Goal: Navigation & Orientation: Find specific page/section

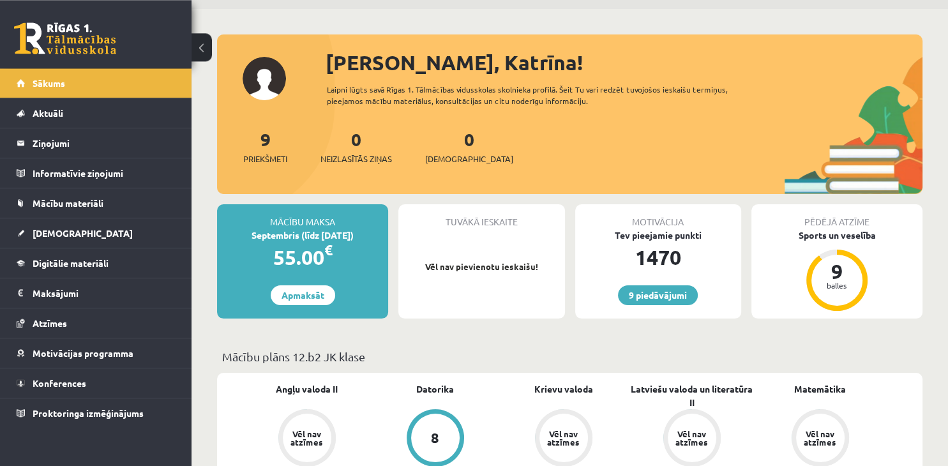
scroll to position [67, 0]
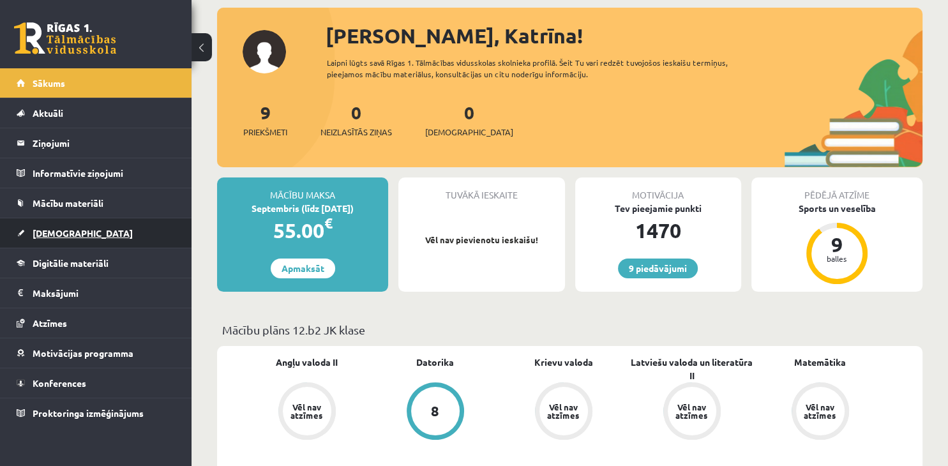
click at [81, 231] on link "[DEMOGRAPHIC_DATA]" at bounding box center [96, 232] width 159 height 29
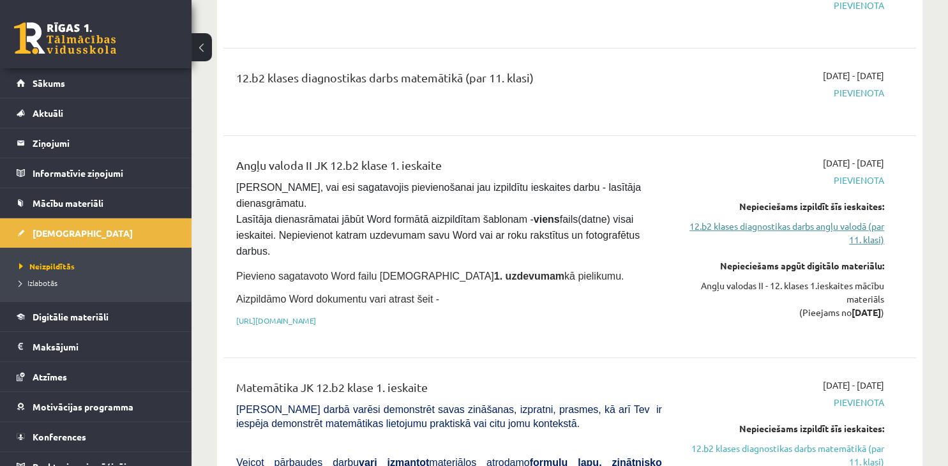
scroll to position [202, 0]
click at [821, 230] on link "12.b2 klases diagnostikas darbs angļu valodā (par 11. klasi)" at bounding box center [782, 232] width 203 height 27
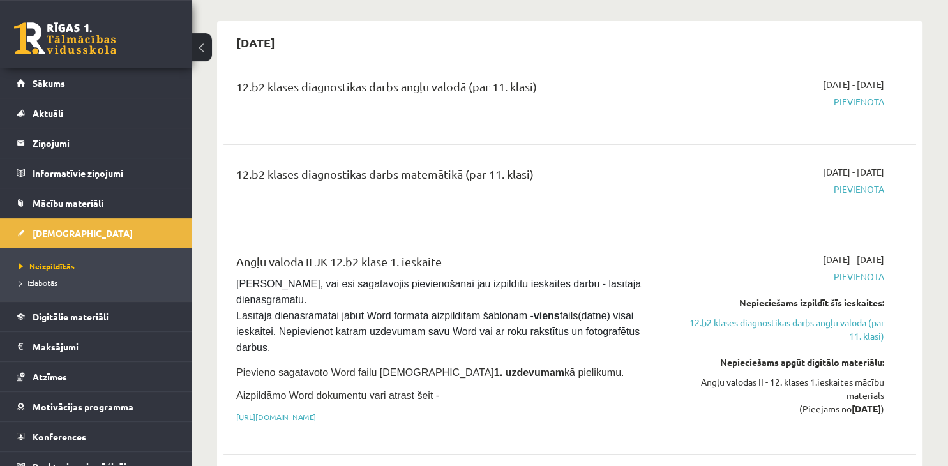
scroll to position [169, 0]
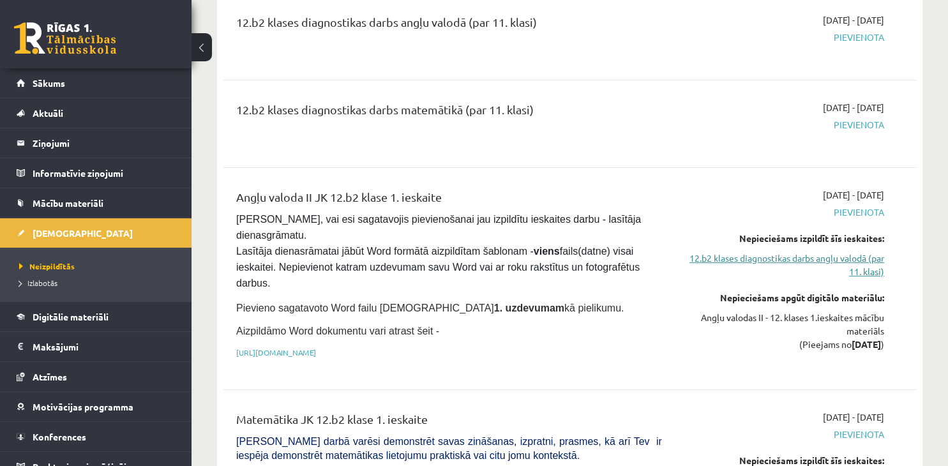
click at [773, 257] on link "12.b2 klases diagnostikas darbs angļu valodā (par 11. klasi)" at bounding box center [782, 264] width 203 height 27
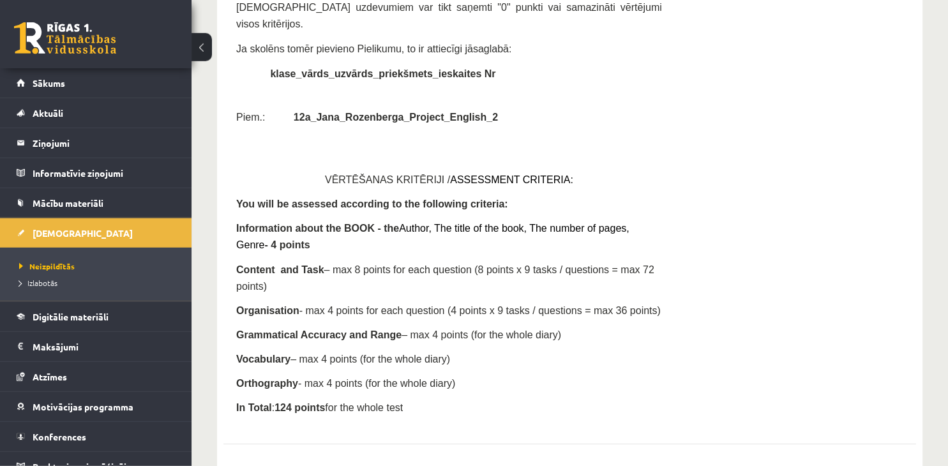
scroll to position [4212, 0]
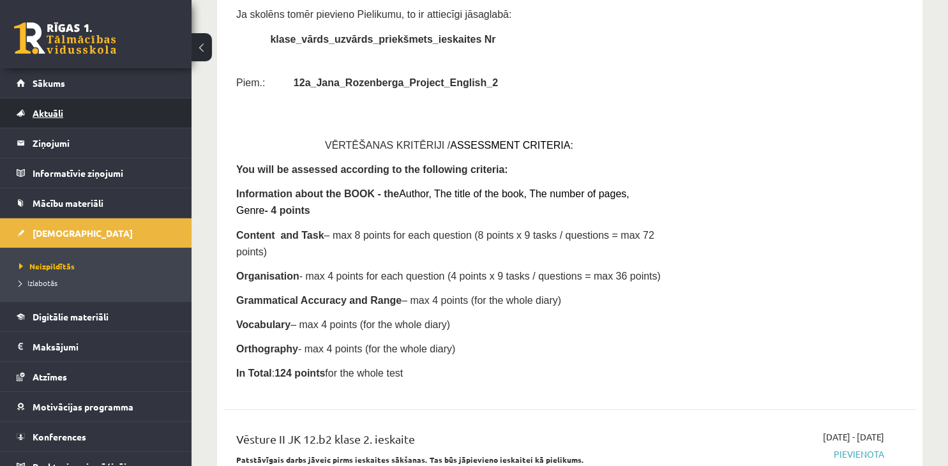
click at [56, 120] on link "Aktuāli" at bounding box center [96, 112] width 159 height 29
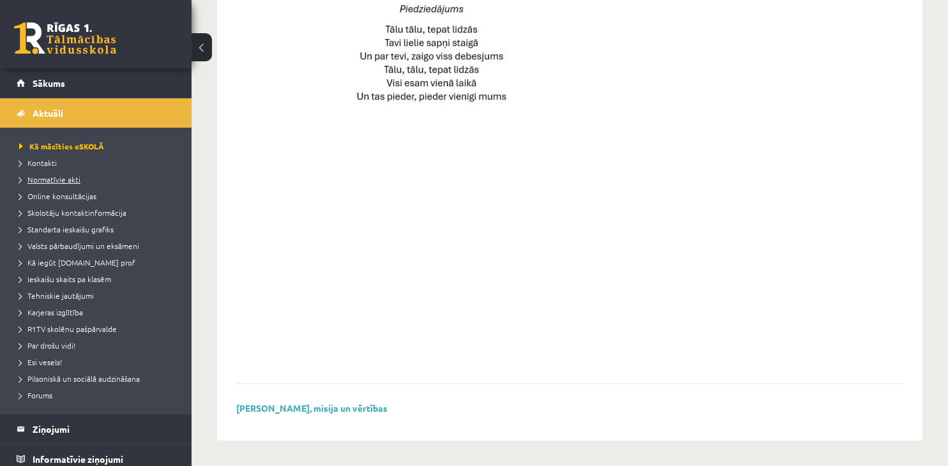
scroll to position [923, 0]
click at [42, 167] on link "Kontakti" at bounding box center [99, 162] width 160 height 11
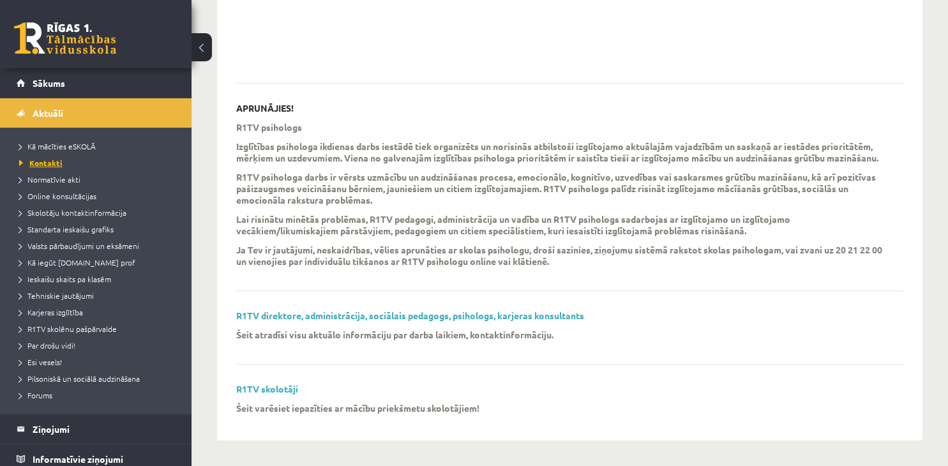
scroll to position [359, 0]
click at [83, 249] on span "Valsts pārbaudījumi un eksāmeni" at bounding box center [79, 246] width 120 height 10
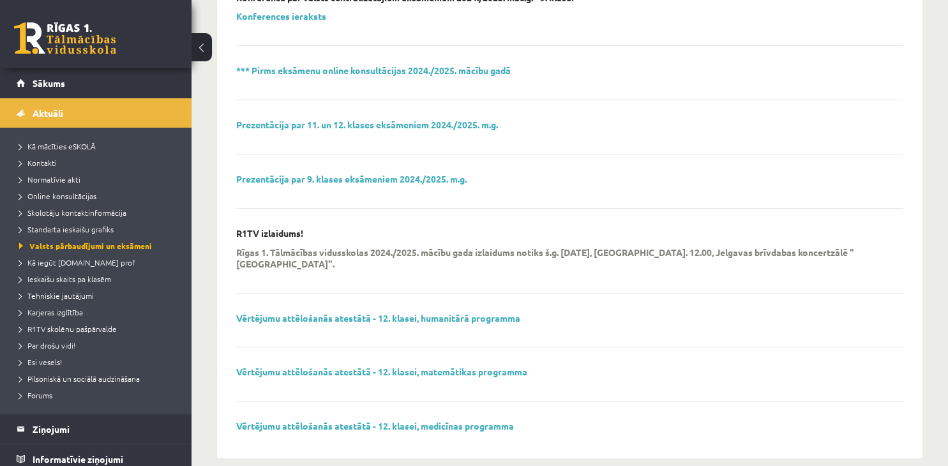
scroll to position [498, 0]
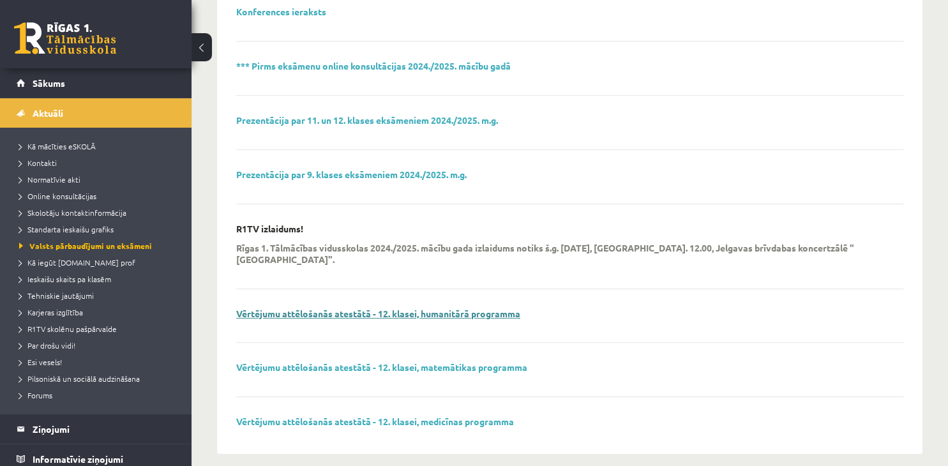
click at [488, 308] on link "Vērtējumu attēlošanās atestātā - 12. klasei, humanitārā programma" at bounding box center [378, 313] width 284 height 11
click at [55, 292] on span "Tehniskie jautājumi" at bounding box center [56, 295] width 75 height 10
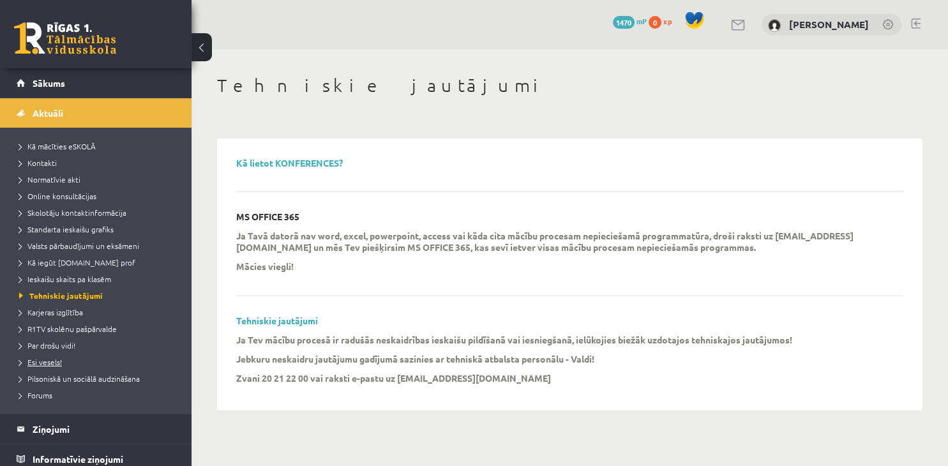
click at [50, 358] on span "Esi vesels!" at bounding box center [40, 362] width 43 height 10
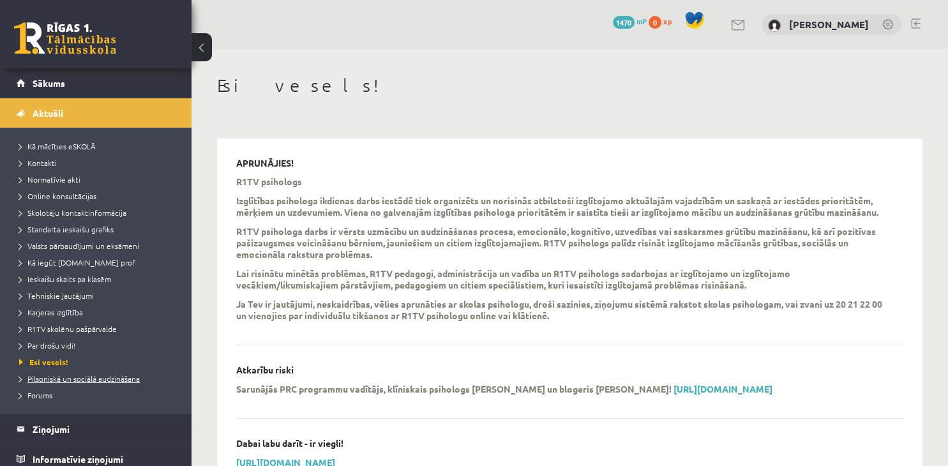
click at [94, 376] on span "Pilsoniskā un sociālā audzināšana" at bounding box center [79, 378] width 121 height 10
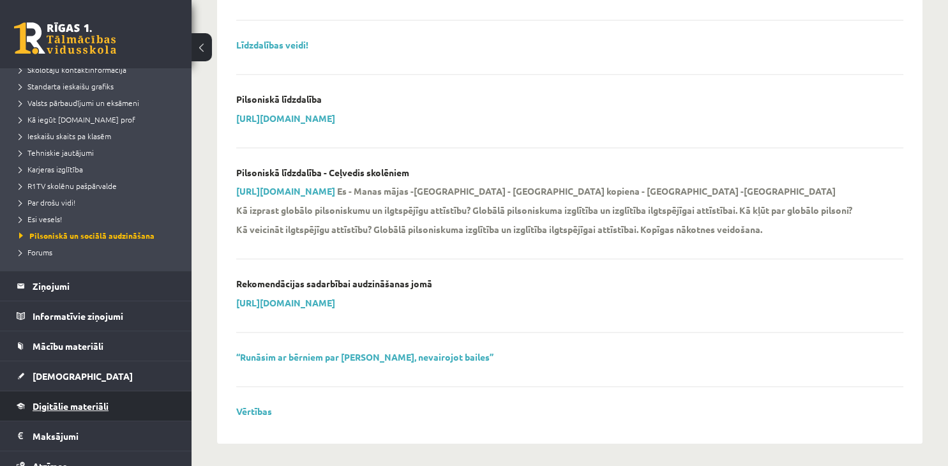
scroll to position [156, 0]
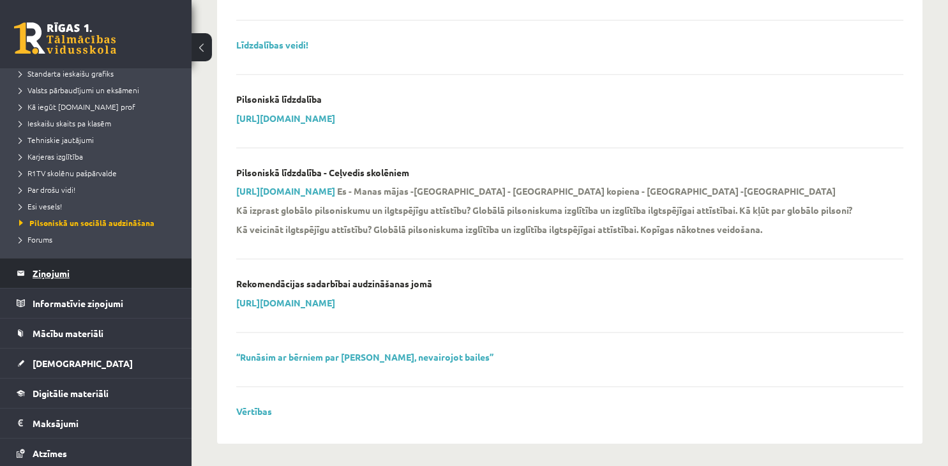
click at [75, 278] on legend "Ziņojumi 0" at bounding box center [104, 272] width 143 height 29
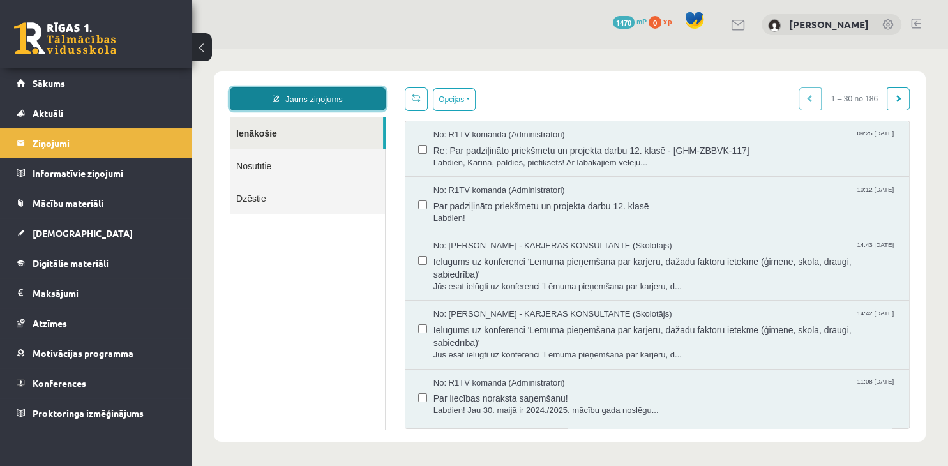
click at [310, 98] on link "Jauns ziņojums" at bounding box center [308, 98] width 156 height 23
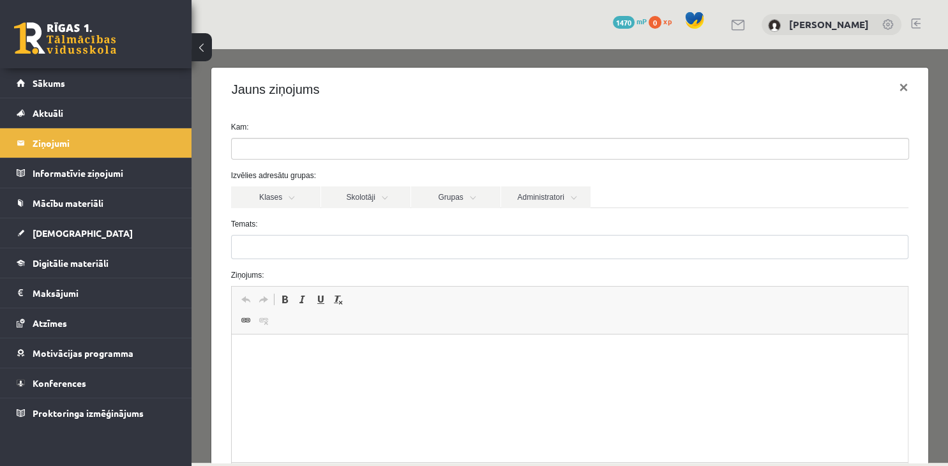
click at [307, 146] on ul at bounding box center [570, 148] width 676 height 20
click at [360, 200] on link "Skolotāji" at bounding box center [365, 197] width 89 height 22
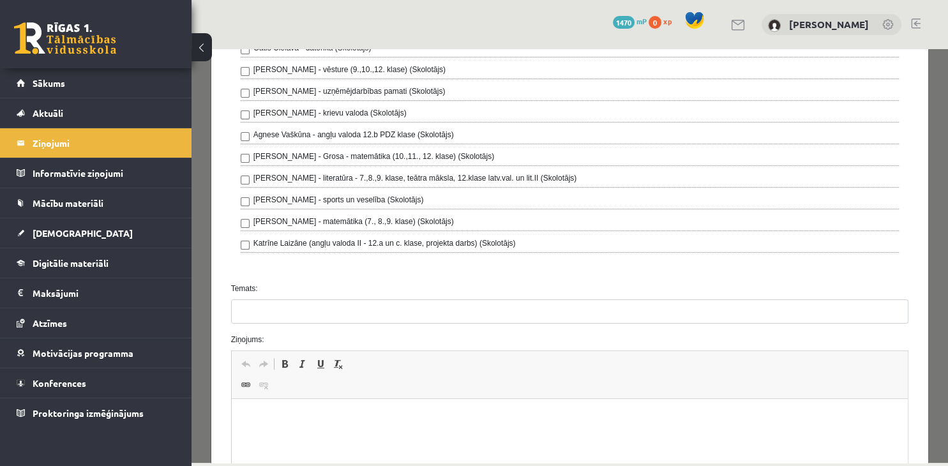
scroll to position [123, 0]
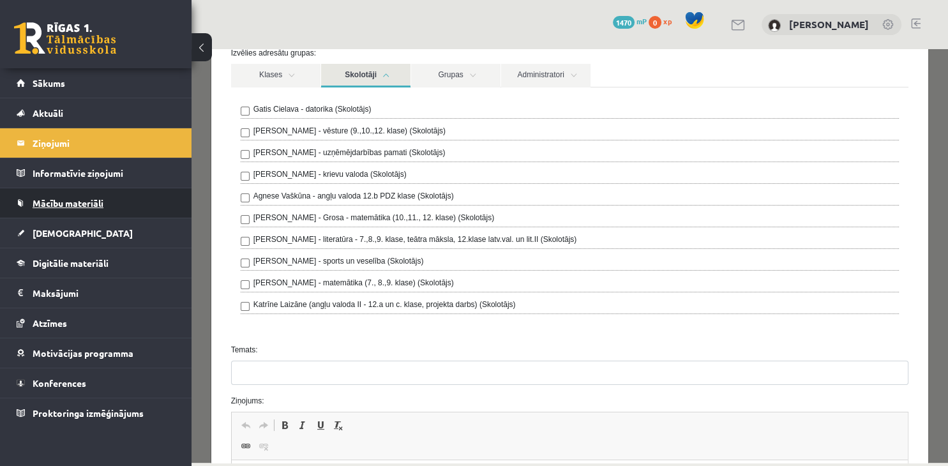
click at [95, 205] on span "Mācību materiāli" at bounding box center [68, 202] width 71 height 11
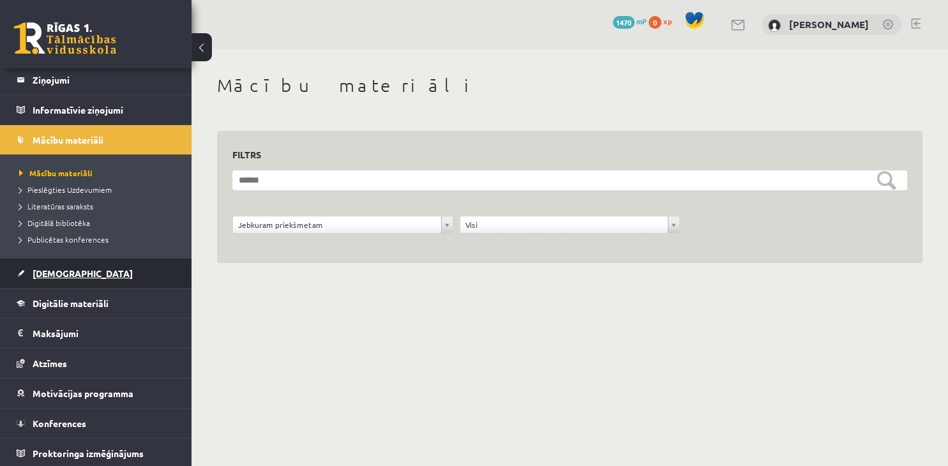
click at [86, 280] on link "[DEMOGRAPHIC_DATA]" at bounding box center [96, 272] width 159 height 29
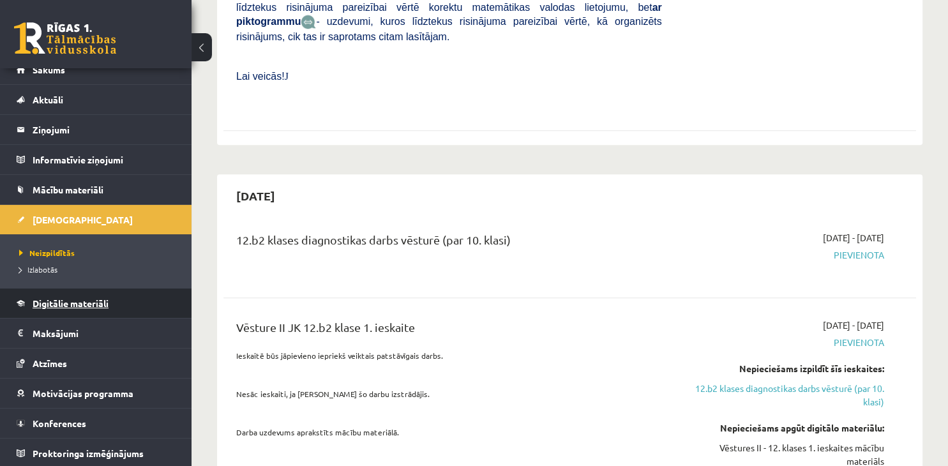
scroll to position [1011, 0]
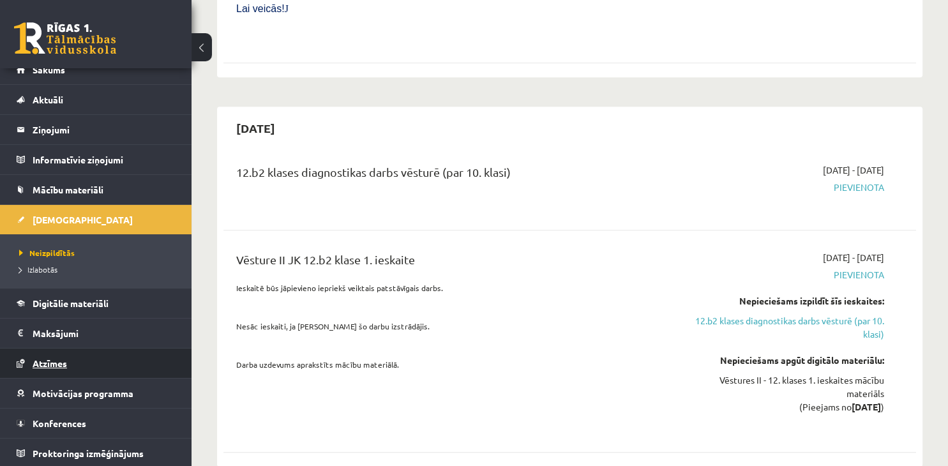
click at [83, 354] on link "Atzīmes" at bounding box center [96, 362] width 159 height 29
